Goal: Register for event/course

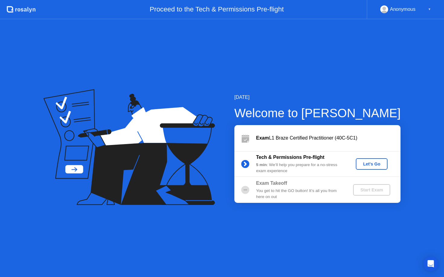
click at [362, 162] on div "Let's Go" at bounding box center [371, 164] width 27 height 5
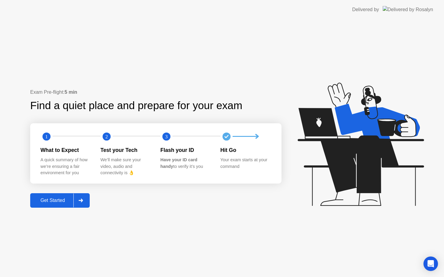
click at [59, 206] on button "Get Started" at bounding box center [59, 200] width 59 height 14
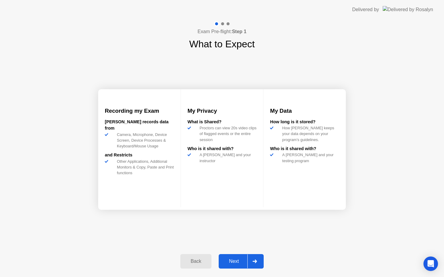
click at [230, 255] on button "Next" at bounding box center [240, 261] width 45 height 14
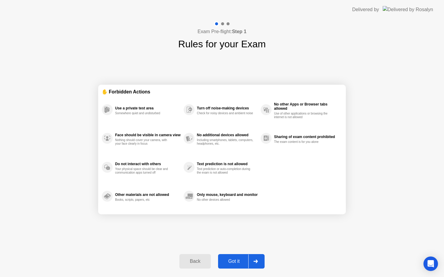
click at [234, 257] on button "Got it" at bounding box center [241, 261] width 46 height 14
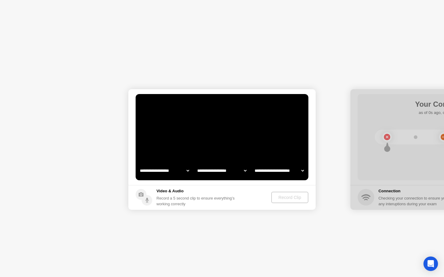
select select "**********"
select select "*******"
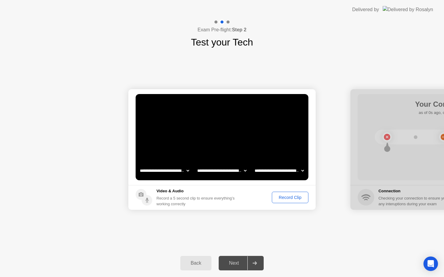
click at [277, 198] on div "Record Clip" at bounding box center [290, 197] width 32 height 5
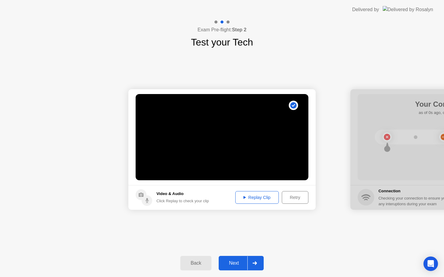
click at [234, 264] on div "Next" at bounding box center [233, 263] width 27 height 5
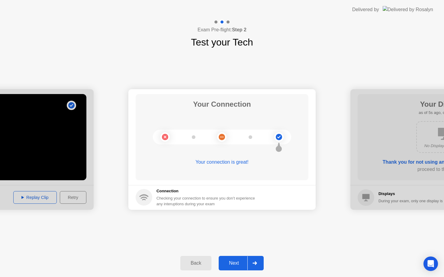
click at [235, 259] on button "Next" at bounding box center [240, 263] width 45 height 14
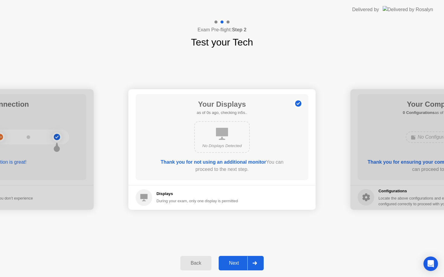
click at [235, 259] on button "Next" at bounding box center [240, 263] width 45 height 14
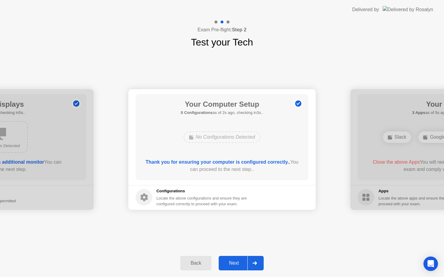
click at [235, 259] on button "Next" at bounding box center [240, 263] width 45 height 14
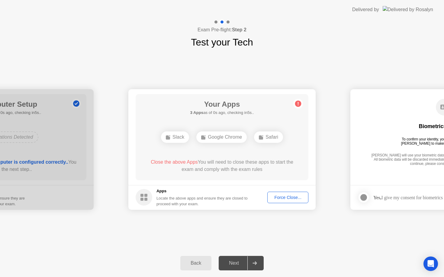
click at [241, 261] on div "Next" at bounding box center [233, 263] width 27 height 5
click at [276, 199] on div "Force Close..." at bounding box center [287, 197] width 37 height 5
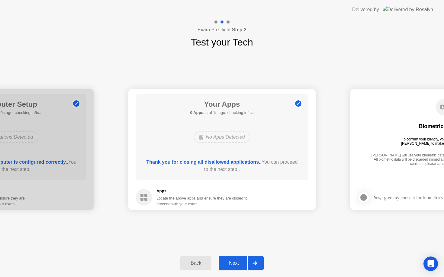
click at [235, 262] on div "Next" at bounding box center [233, 263] width 27 height 5
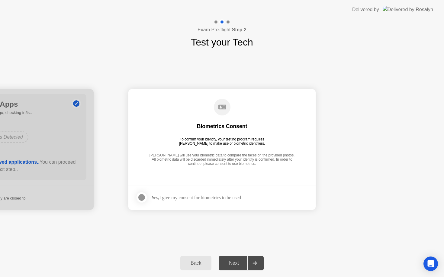
click at [144, 196] on div at bounding box center [141, 197] width 7 height 7
click at [240, 258] on button "Next" at bounding box center [240, 263] width 45 height 14
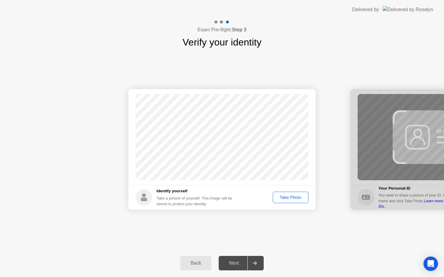
click at [282, 196] on div "Take Photo" at bounding box center [290, 197] width 31 height 5
click at [239, 262] on div "Next" at bounding box center [233, 263] width 27 height 5
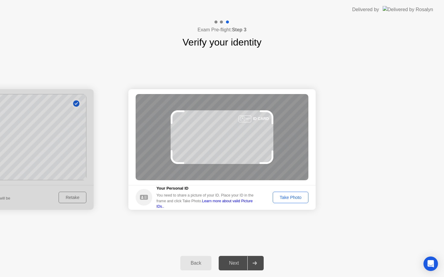
click at [296, 201] on button "Take Photo" at bounding box center [290, 197] width 36 height 11
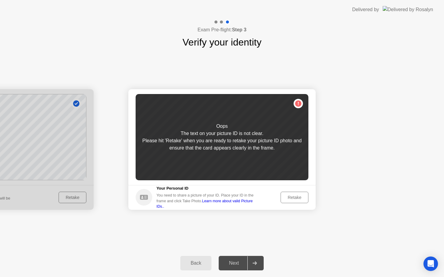
click at [296, 201] on button "Retake" at bounding box center [294, 197] width 28 height 11
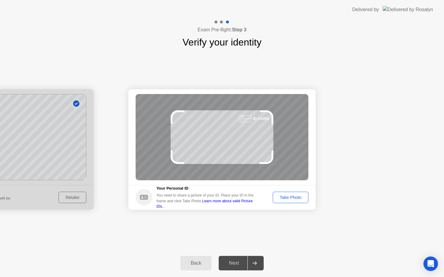
click at [296, 201] on button "Take Photo" at bounding box center [290, 197] width 36 height 11
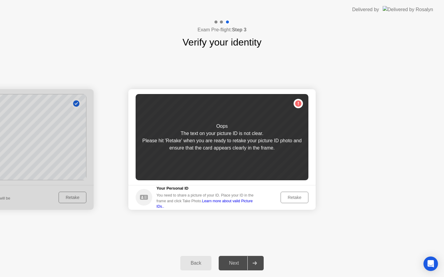
click at [296, 201] on button "Retake" at bounding box center [294, 197] width 28 height 11
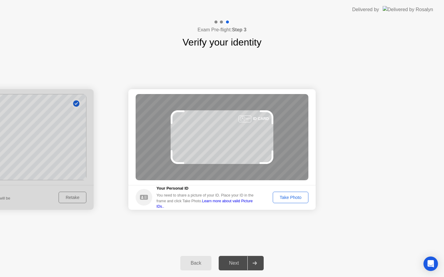
click at [296, 201] on button "Take Photo" at bounding box center [290, 197] width 36 height 11
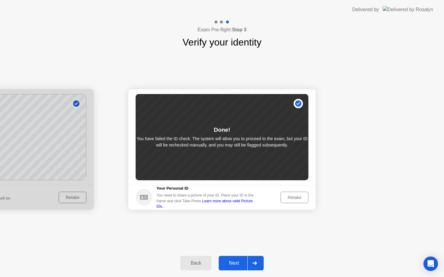
click at [296, 201] on button "Retake" at bounding box center [294, 197] width 28 height 11
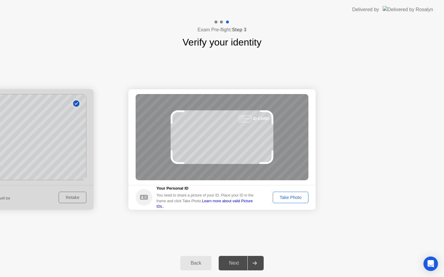
click at [296, 201] on button "Take Photo" at bounding box center [290, 197] width 36 height 11
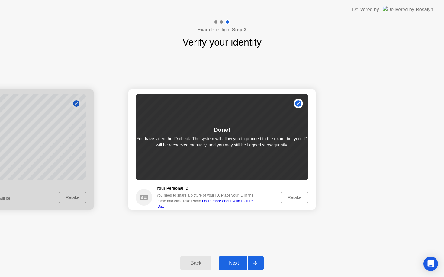
click at [235, 265] on div "Next" at bounding box center [233, 263] width 27 height 5
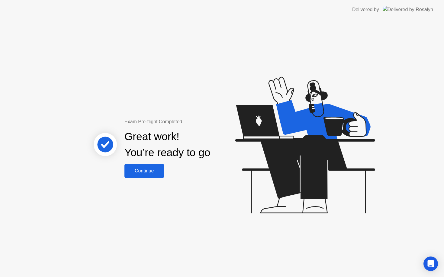
click at [145, 168] on div "Continue" at bounding box center [144, 170] width 36 height 5
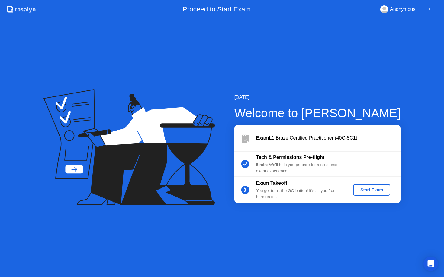
click at [361, 188] on div "Start Exam" at bounding box center [371, 190] width 32 height 5
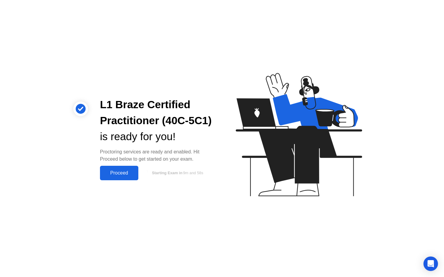
click at [129, 176] on div "Proceed" at bounding box center [119, 172] width 35 height 5
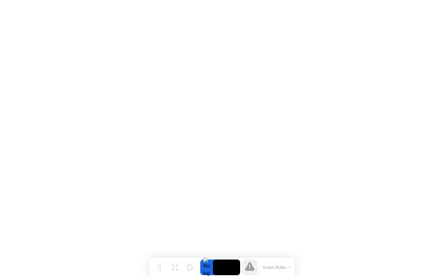
click at [229, 265] on video at bounding box center [226, 268] width 27 height 16
click at [206, 267] on div at bounding box center [206, 268] width 13 height 16
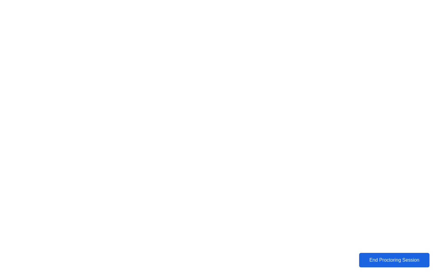
click at [371, 259] on div "End Proctoring Session" at bounding box center [393, 260] width 67 height 5
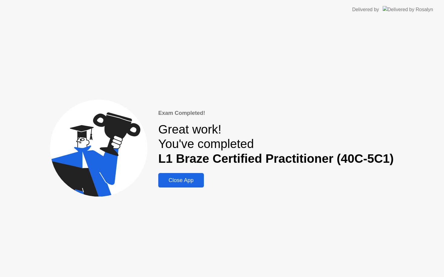
click at [185, 178] on div "Close App" at bounding box center [181, 180] width 42 height 6
